Goal: Book appointment/travel/reservation

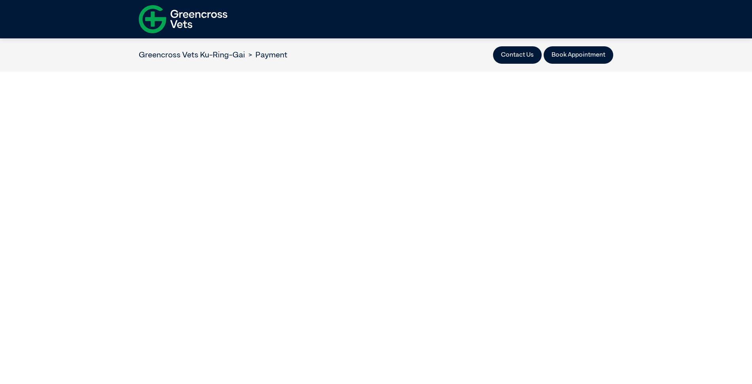
click at [186, 17] on img at bounding box center [183, 19] width 89 height 34
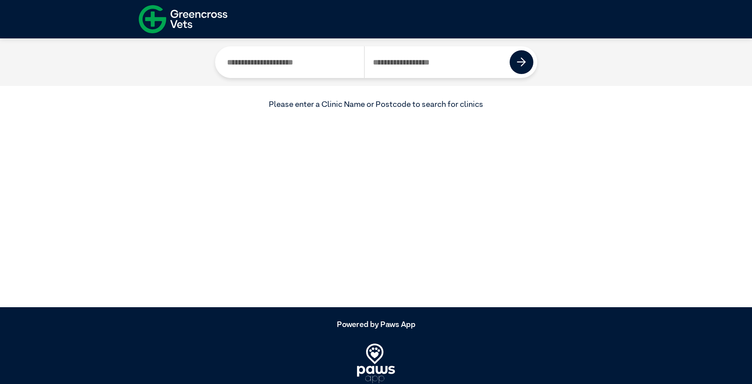
click at [413, 62] on input "Search by Postcode" at bounding box center [437, 62] width 146 height 32
type input "****"
click at [530, 64] on button at bounding box center [522, 62] width 24 height 24
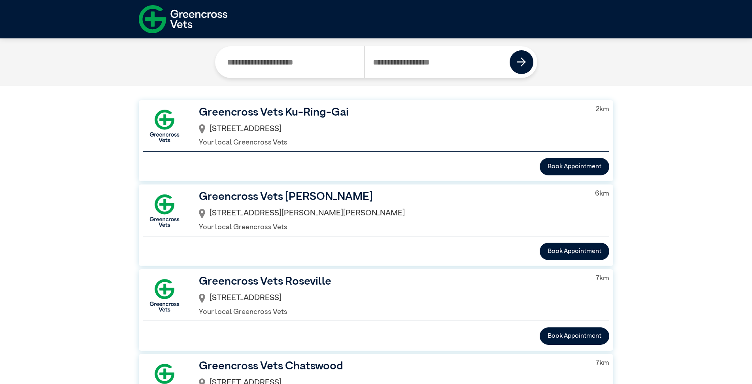
click at [294, 111] on h3 "Greencross Vets Ku-Ring-Gai" at bounding box center [391, 112] width 385 height 17
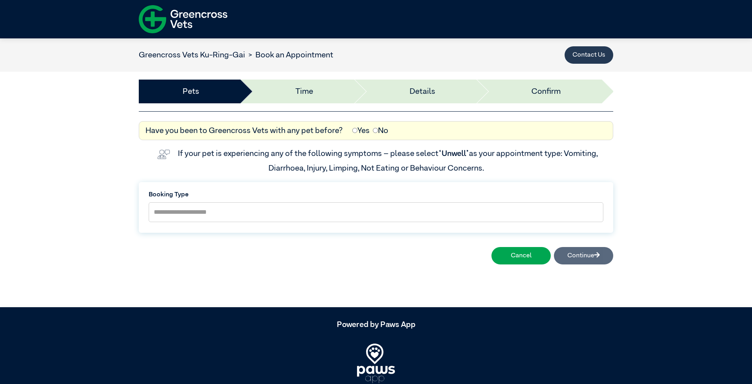
click at [594, 51] on button "Contact Us" at bounding box center [589, 54] width 49 height 17
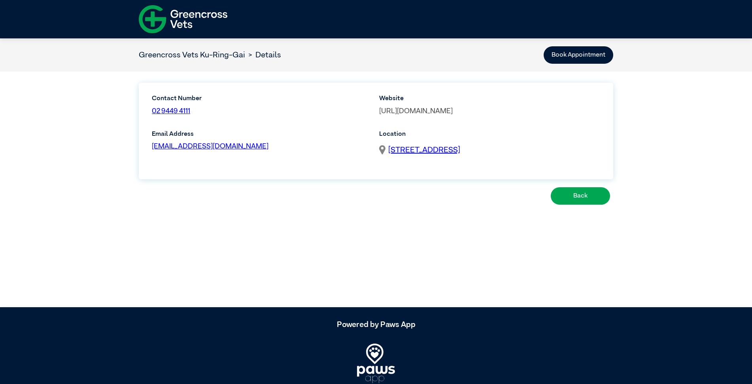
click at [453, 112] on link "https://www.greencrossvets.com.au/vets/ku-ring-gai/" at bounding box center [416, 111] width 74 height 7
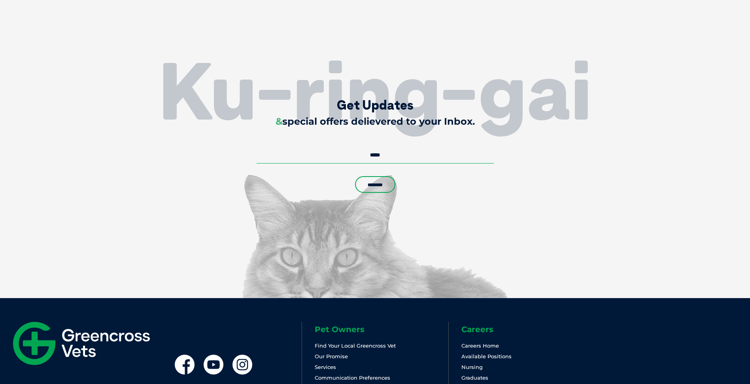
scroll to position [1893, 0]
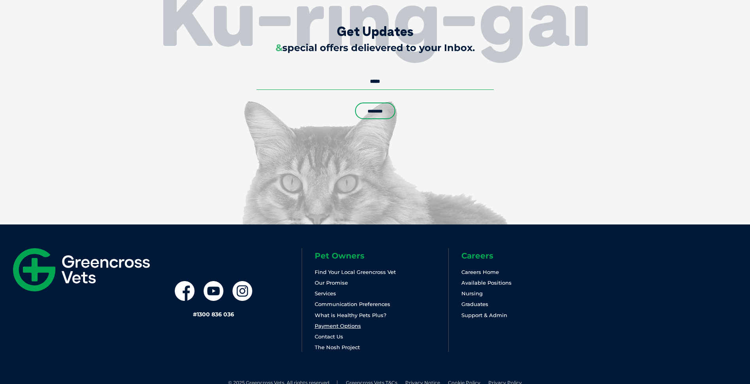
click at [343, 322] on link "Payment Options" at bounding box center [338, 325] width 46 height 6
